Goal: Task Accomplishment & Management: Manage account settings

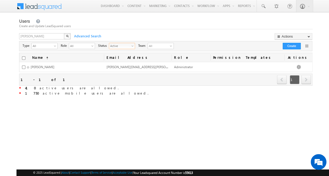
click at [132, 47] on span "select" at bounding box center [133, 45] width 4 height 3
click at [129, 47] on span "Active" at bounding box center [119, 45] width 21 height 5
click at [120, 61] on li "Inactive" at bounding box center [122, 62] width 26 height 5
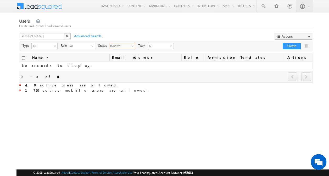
click at [131, 47] on span "Inactive" at bounding box center [119, 45] width 21 height 5
click at [127, 52] on li "All" at bounding box center [122, 51] width 26 height 5
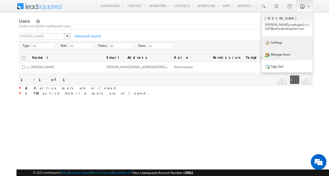
click at [291, 42] on link "Settings" at bounding box center [286, 42] width 51 height 12
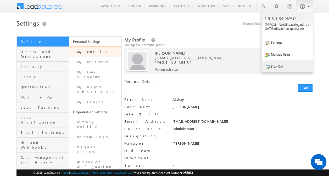
click at [277, 63] on link "Sign Out" at bounding box center [286, 66] width 51 height 12
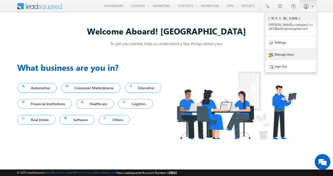
click at [286, 51] on link "Manage Users" at bounding box center [290, 54] width 51 height 12
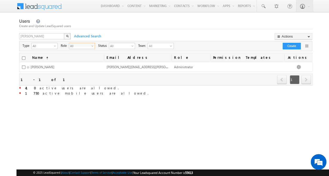
click at [83, 45] on span "All" at bounding box center [79, 45] width 21 height 5
click at [80, 61] on li "Marketing User" at bounding box center [82, 62] width 26 height 5
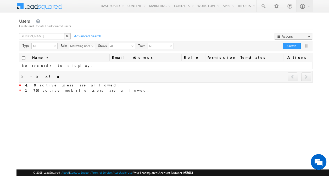
click at [90, 46] on span "Marketing User" at bounding box center [79, 45] width 21 height 5
click at [84, 54] on li "All" at bounding box center [82, 51] width 26 height 5
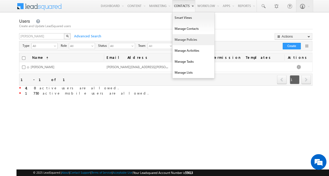
click at [183, 36] on link "Manage Policies" at bounding box center [193, 39] width 42 height 11
